Goal: Task Accomplishment & Management: Use online tool/utility

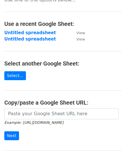
scroll to position [58, 0]
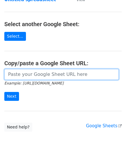
click at [19, 71] on input "url" at bounding box center [61, 74] width 114 height 11
paste input "[URL][DOMAIN_NAME]"
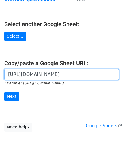
scroll to position [0, 122]
type input "[URL][DOMAIN_NAME]"
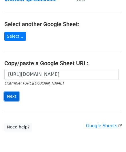
scroll to position [0, 0]
click at [12, 96] on input "Next" at bounding box center [11, 96] width 15 height 9
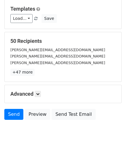
scroll to position [70, 0]
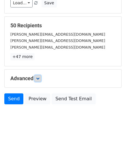
click at [37, 77] on icon at bounding box center [37, 78] width 3 height 3
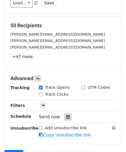
click at [64, 114] on div at bounding box center [68, 116] width 8 height 7
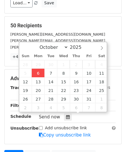
type input "[DATE] 12:00"
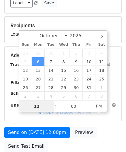
type input "2"
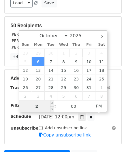
drag, startPoint x: 38, startPoint y: 107, endPoint x: 35, endPoint y: 108, distance: 3.6
click at [35, 107] on input "2" at bounding box center [36, 107] width 35 height 12
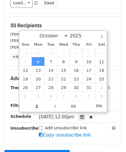
type input "[DATE] 14:00"
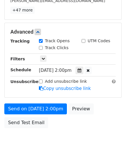
scroll to position [126, 0]
